Goal: Navigation & Orientation: Go to known website

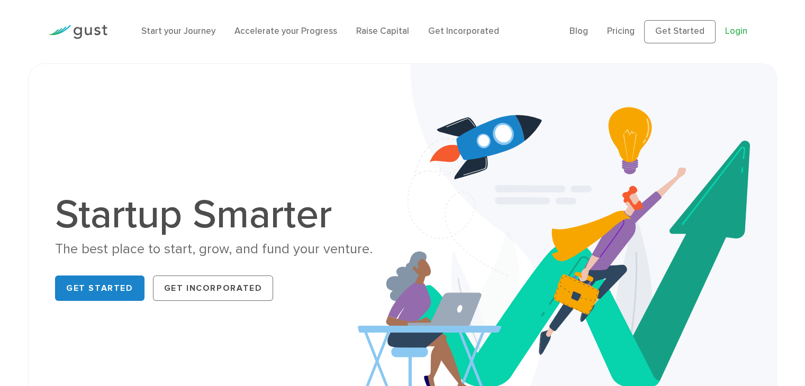
click at [740, 33] on link "Login" at bounding box center [736, 31] width 22 height 11
click at [684, 37] on link "Get Started" at bounding box center [679, 31] width 71 height 23
